Goal: Task Accomplishment & Management: Manage account settings

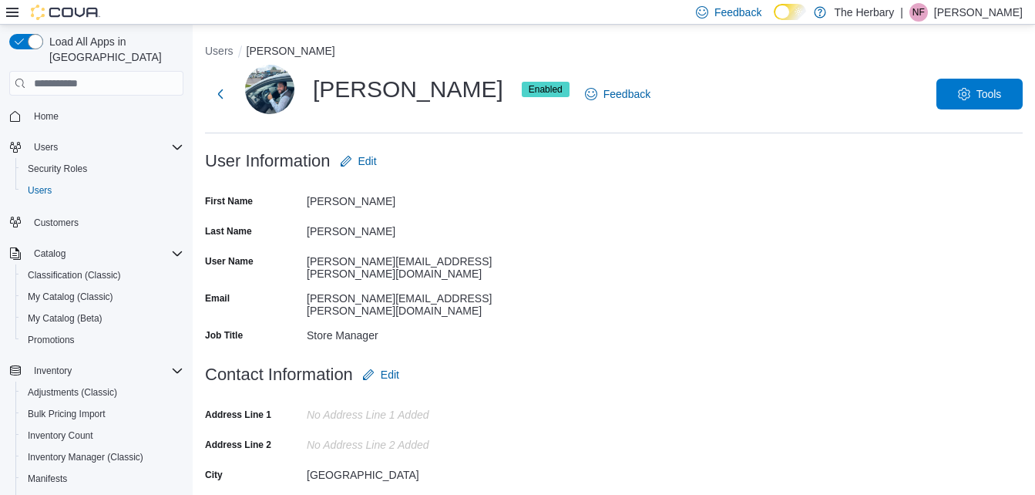
scroll to position [245, 0]
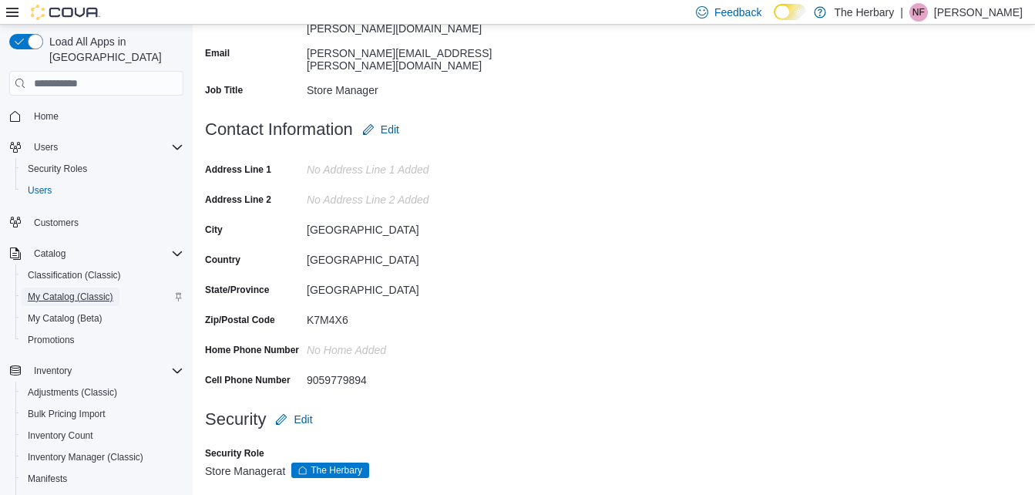
click at [73, 290] on span "My Catalog (Classic)" at bounding box center [71, 296] width 86 height 12
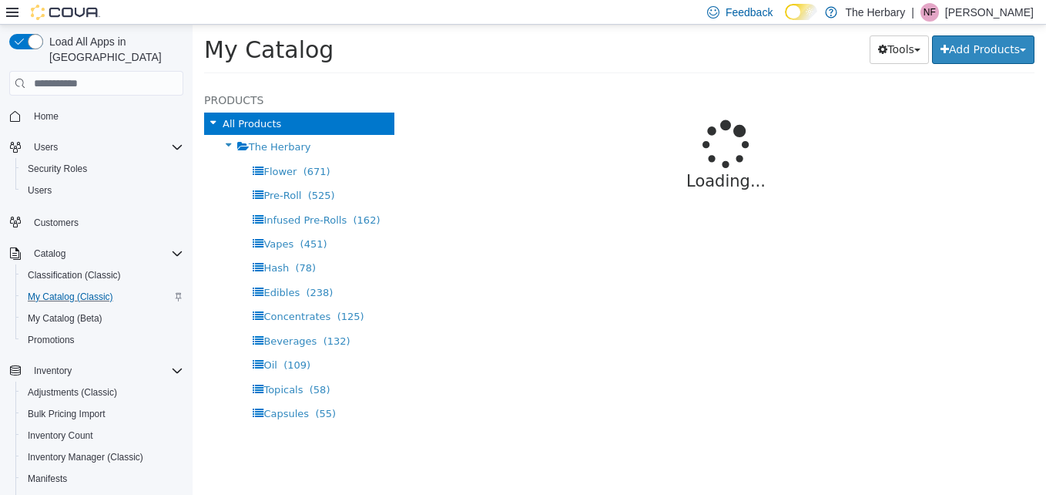
select select "**********"
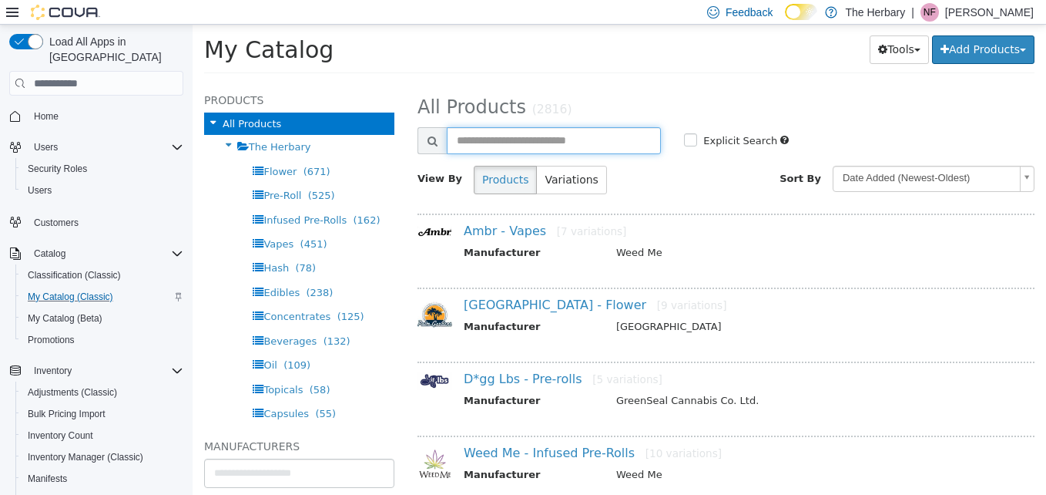
click at [586, 142] on input "text" at bounding box center [554, 140] width 214 height 27
type input "******"
select select "**********"
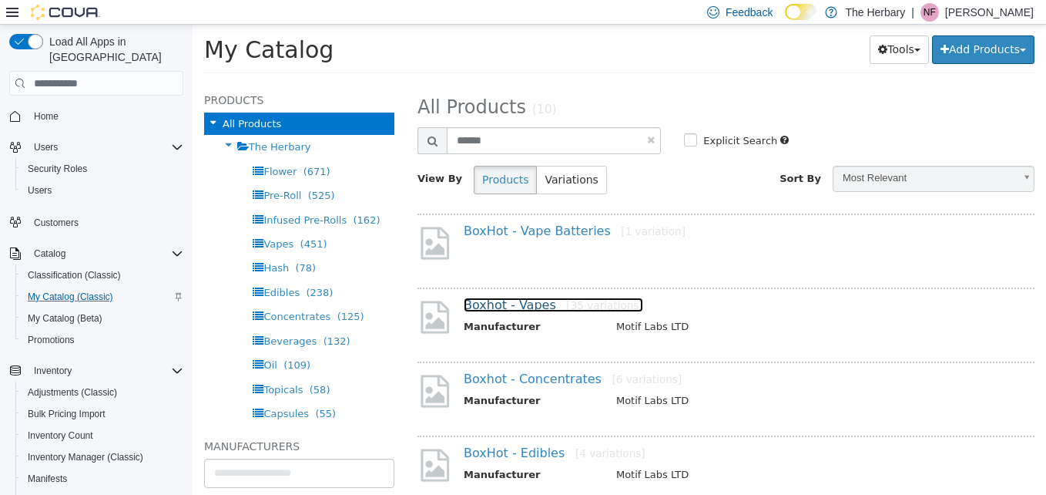
click at [532, 310] on link "Boxhot - Vapes [35 variations]" at bounding box center [554, 304] width 180 height 15
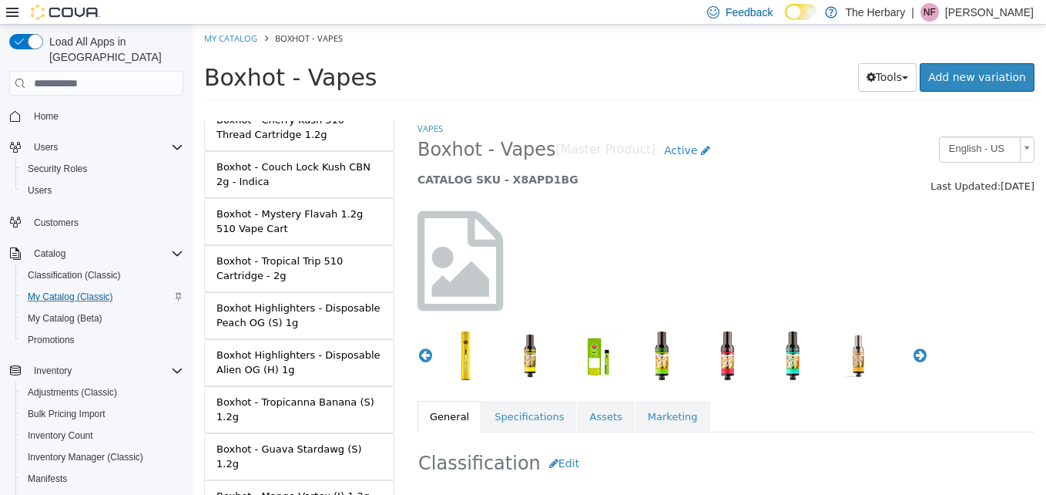
scroll to position [207, 0]
click at [311, 315] on div "Boxhot Highlighters - Disposable Peach OG (S) 1g" at bounding box center [300, 315] width 166 height 30
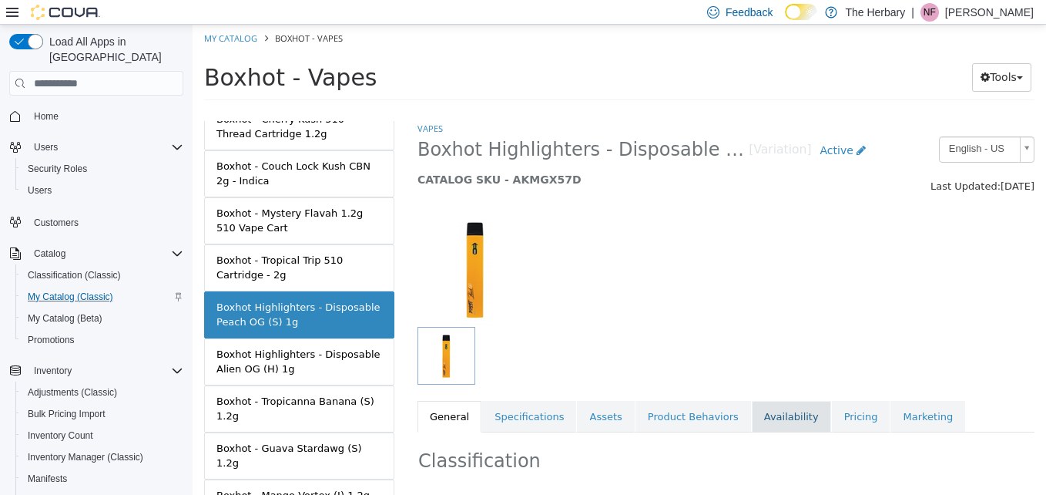
click at [761, 422] on link "Availability" at bounding box center [791, 417] width 79 height 32
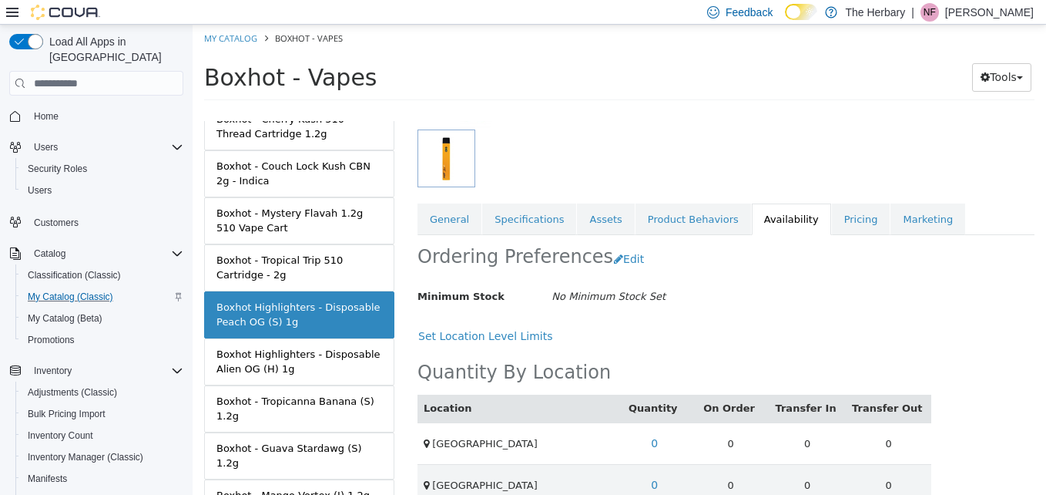
scroll to position [194, 0]
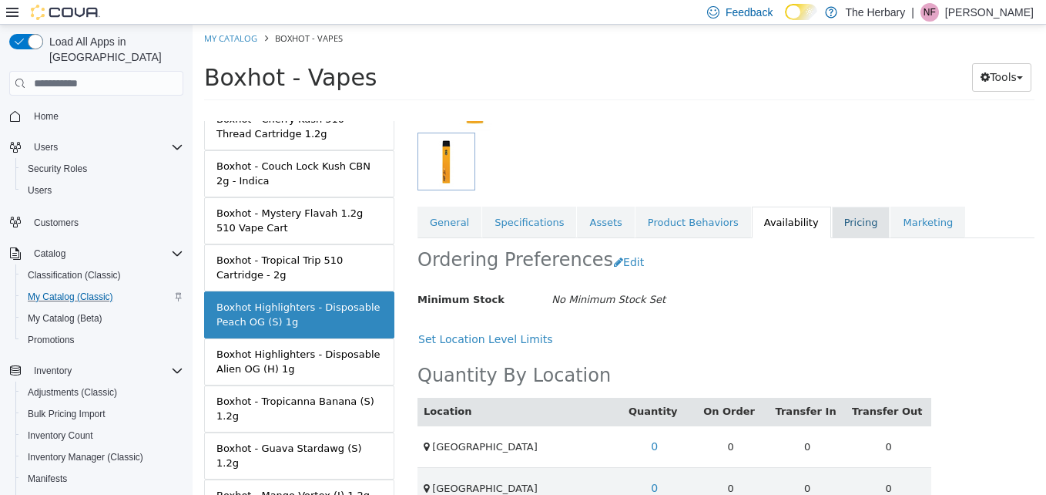
click at [841, 228] on link "Pricing" at bounding box center [861, 223] width 59 height 32
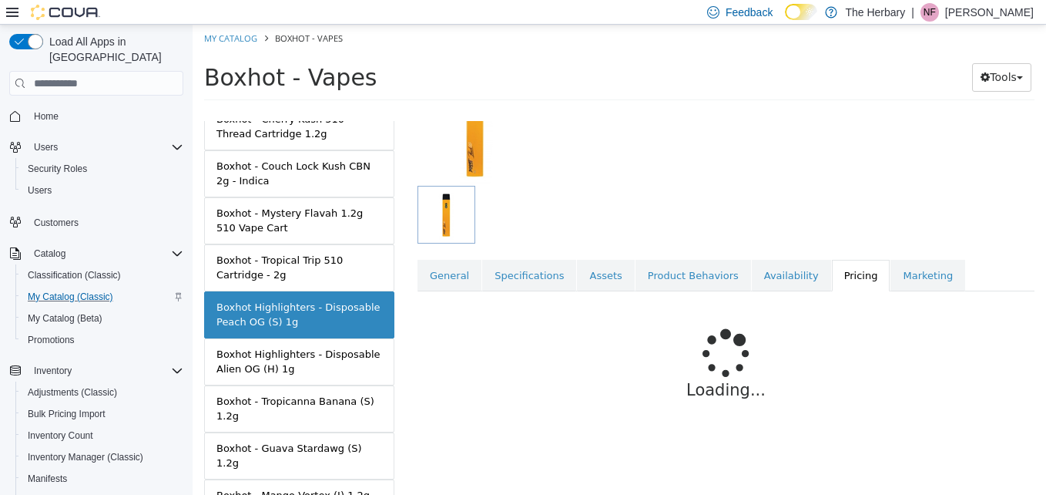
scroll to position [193, 0]
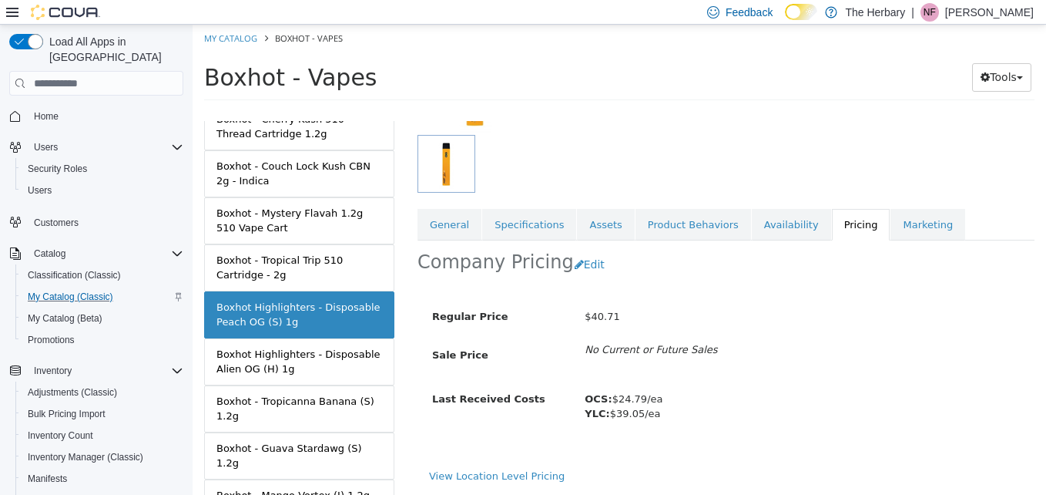
click at [759, 301] on div "Regular Price $40.71 Sale Price No Current or Future Sales Last Received Costs …" at bounding box center [726, 371] width 594 height 164
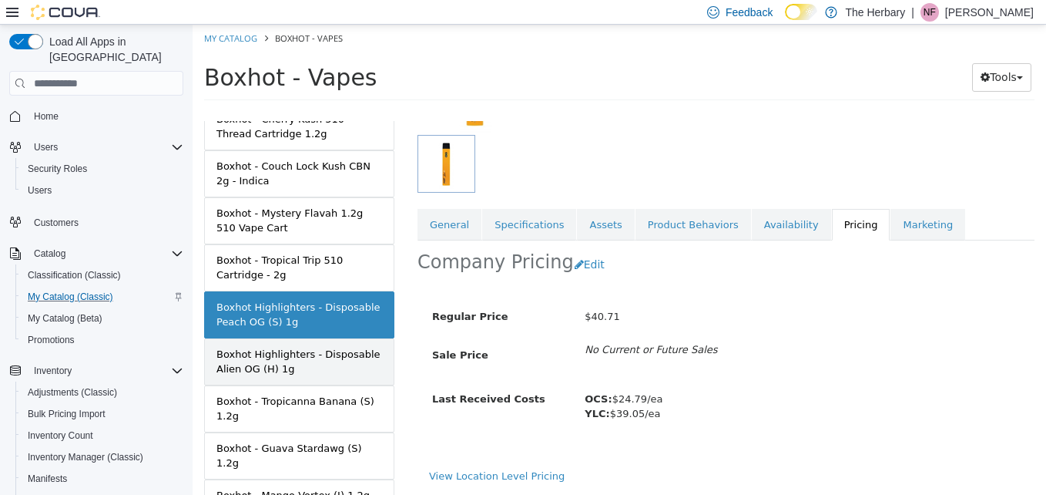
click at [334, 363] on div "Boxhot Highlighters - Disposable Alien OG (H) 1g" at bounding box center [300, 362] width 166 height 30
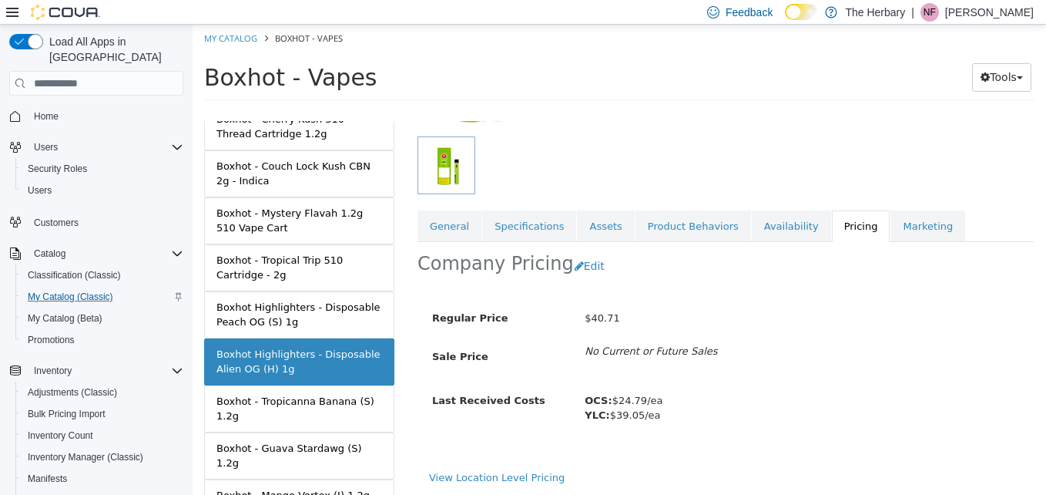
scroll to position [191, 0]
click at [526, 478] on link "View Location Level Pricing" at bounding box center [497, 477] width 136 height 12
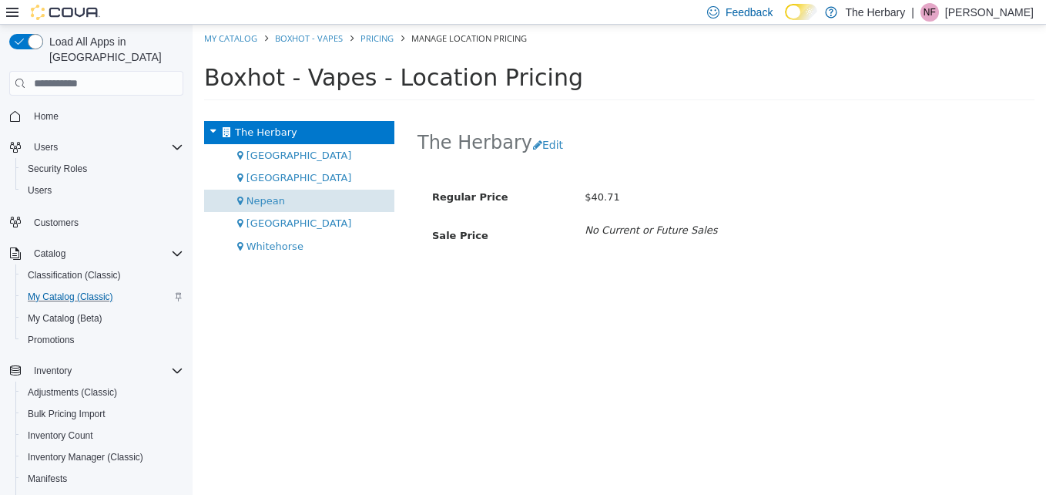
click at [284, 200] on div "Nepean" at bounding box center [299, 201] width 190 height 23
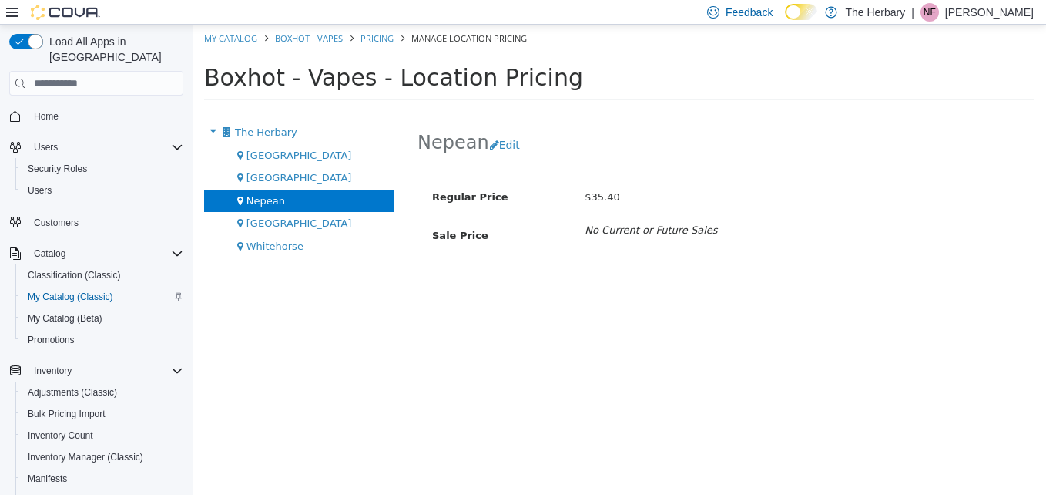
click at [446, 210] on div "Regular Price $35.40" at bounding box center [726, 197] width 611 height 27
